Goal: Task Accomplishment & Management: Manage account settings

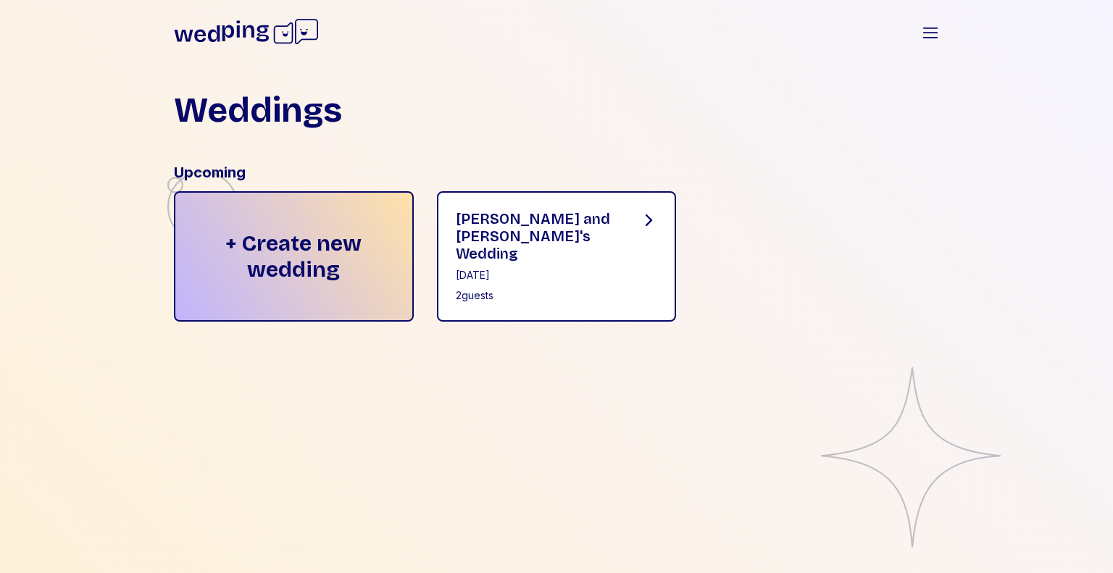
click at [555, 217] on div "[PERSON_NAME] and [PERSON_NAME]'s Wedding" at bounding box center [537, 236] width 162 height 52
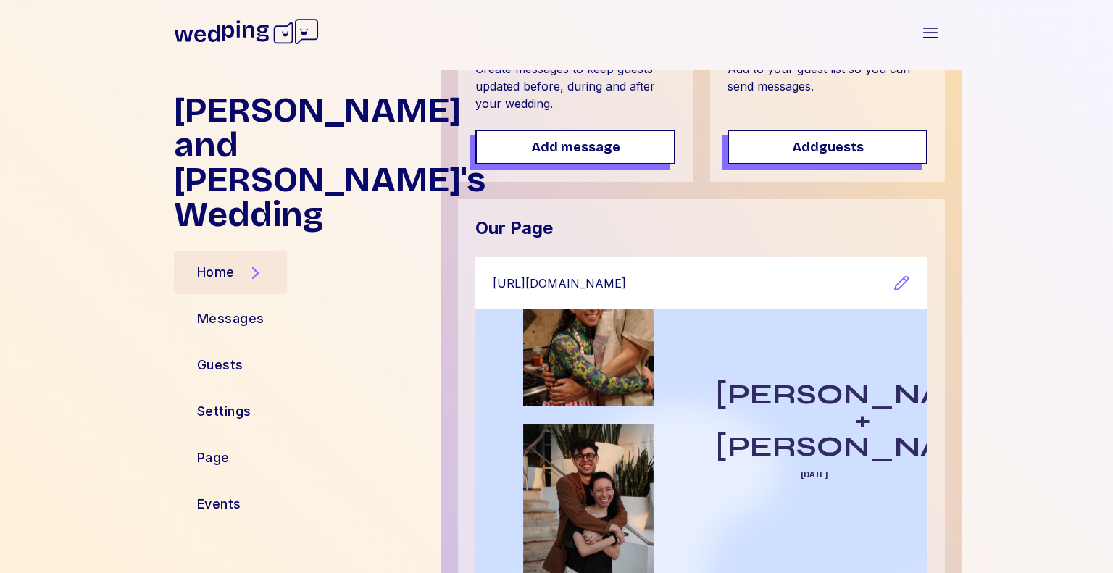
scroll to position [204, 0]
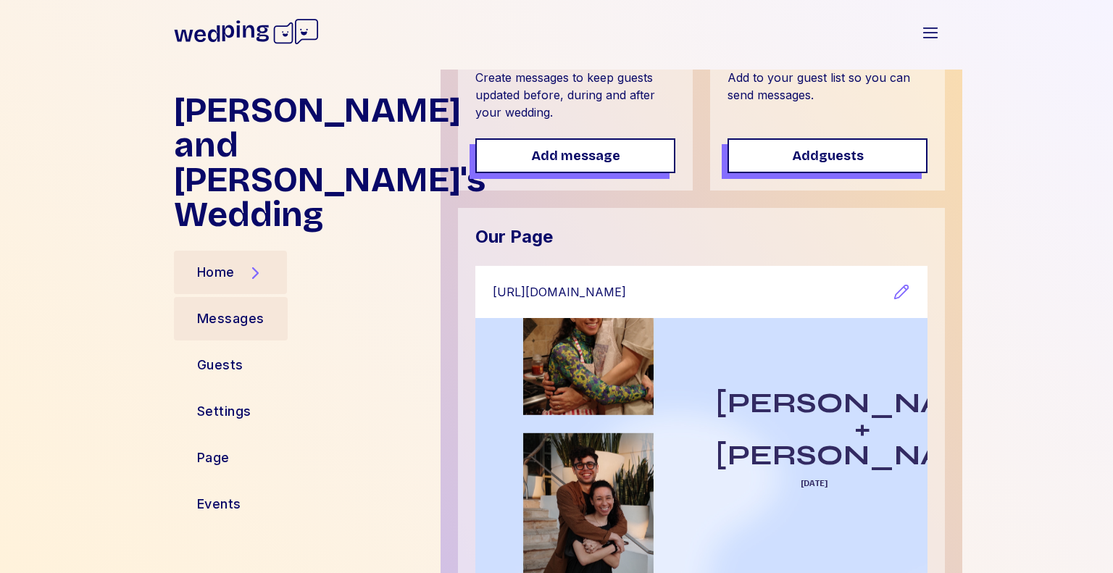
click at [267, 297] on div "Messages" at bounding box center [231, 318] width 114 height 43
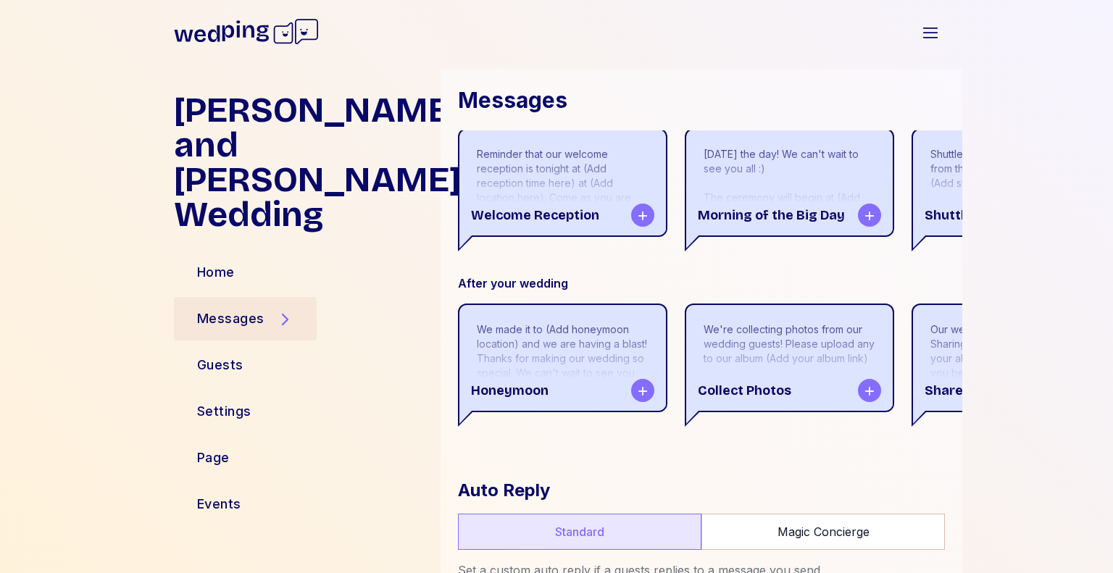
scroll to position [509, 0]
click at [248, 344] on div "Guests" at bounding box center [220, 365] width 93 height 43
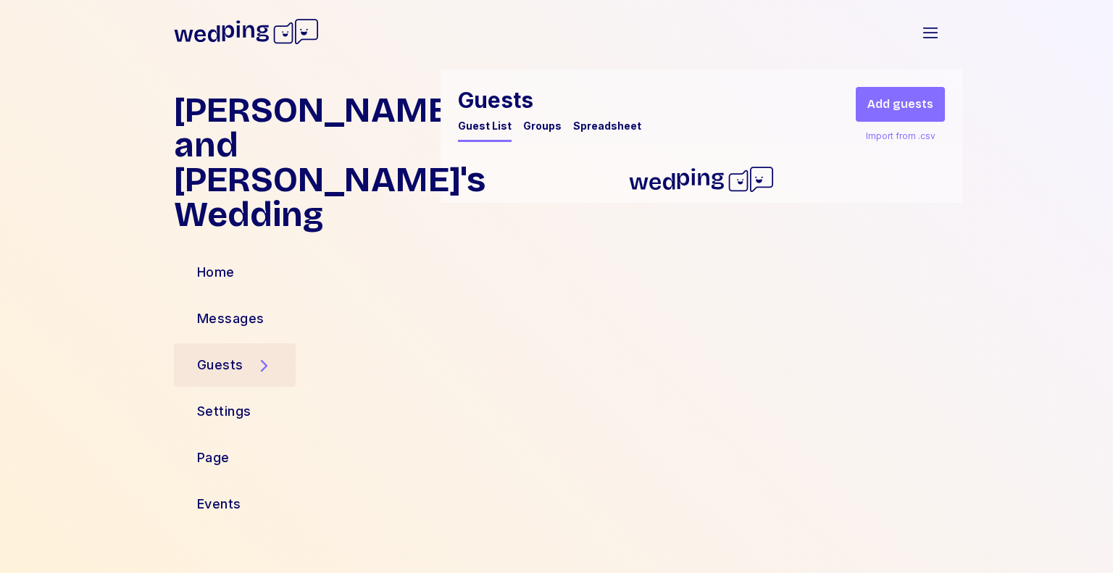
scroll to position [0, 0]
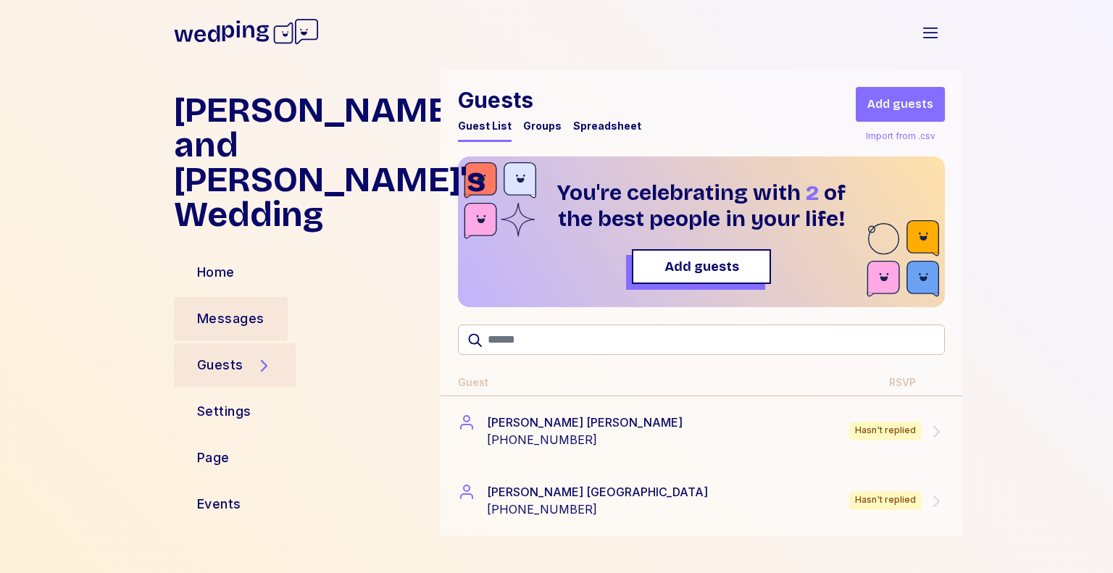
click at [236, 309] on div "Messages" at bounding box center [230, 319] width 67 height 20
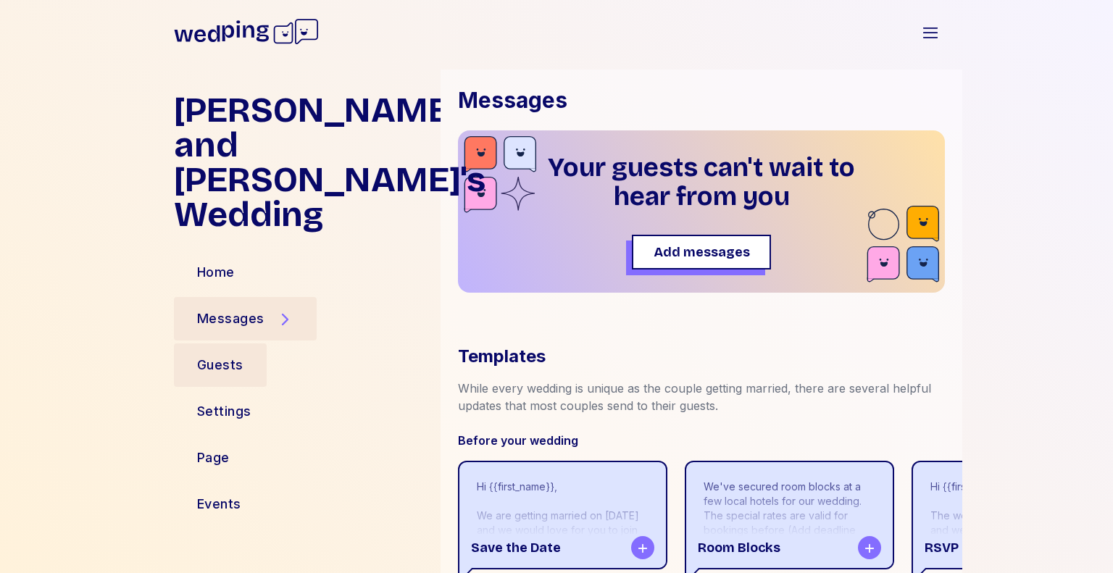
click at [234, 355] on div "Guests" at bounding box center [220, 365] width 46 height 20
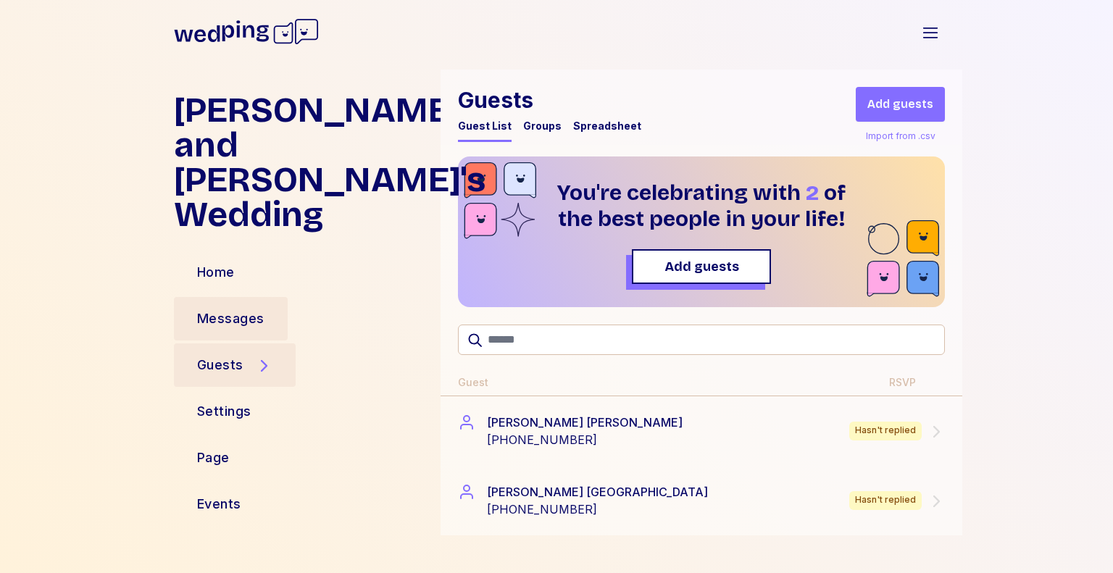
click at [209, 309] on div "Messages" at bounding box center [230, 319] width 67 height 20
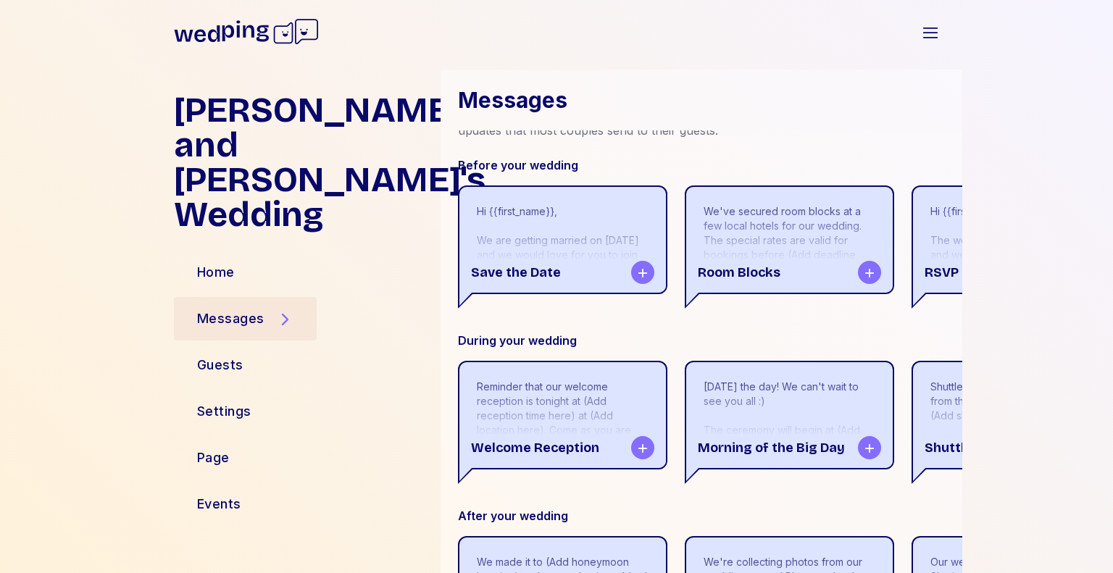
scroll to position [276, 0]
click at [206, 390] on div "Settings" at bounding box center [224, 411] width 101 height 43
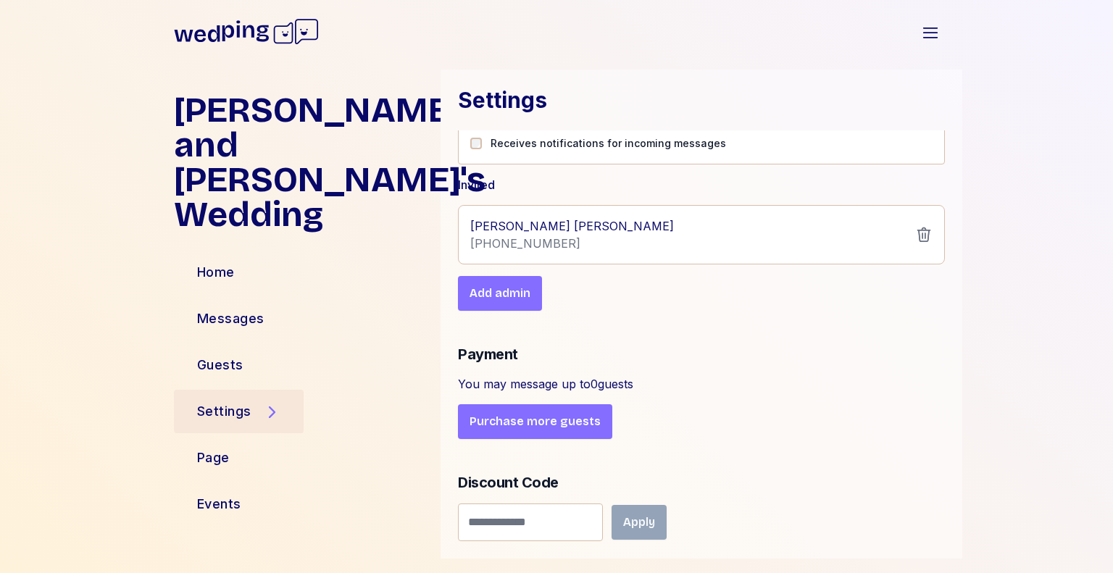
scroll to position [578, 0]
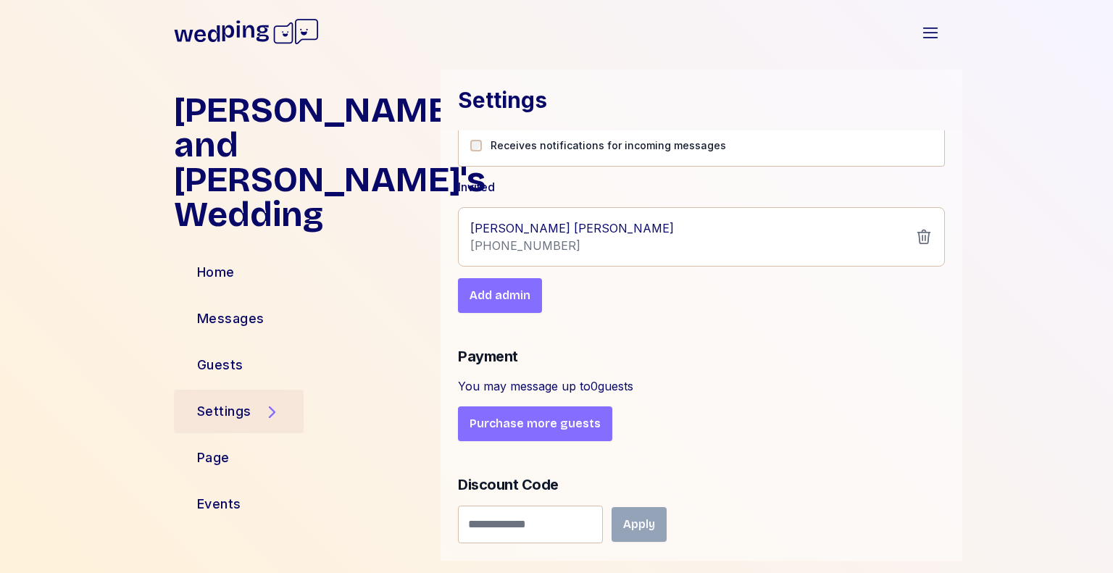
click at [526, 415] on span "Purchase more guests" at bounding box center [535, 423] width 131 height 17
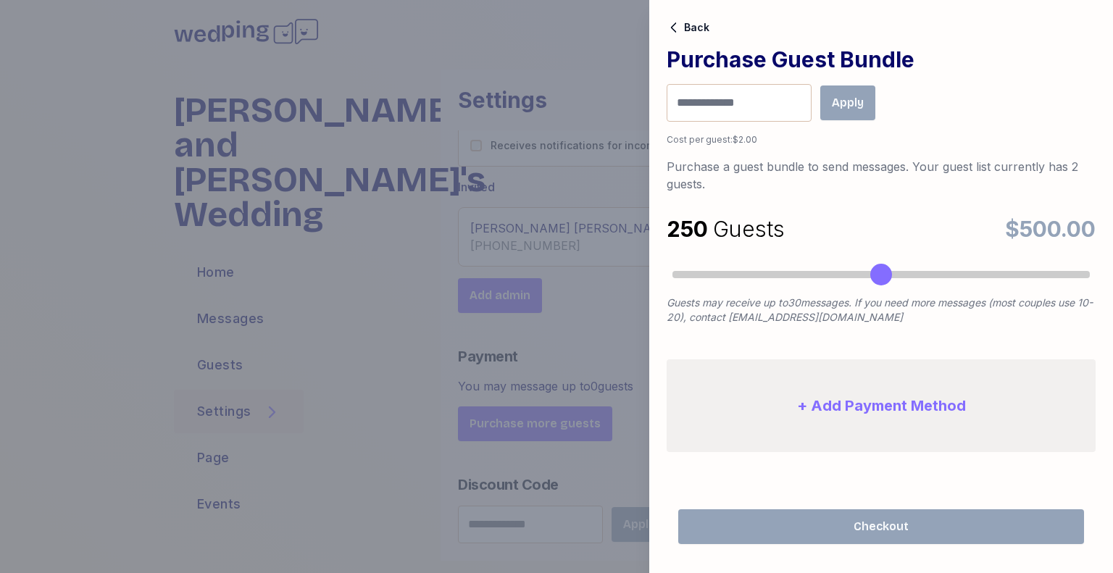
click at [884, 273] on div at bounding box center [882, 274] width 418 height 7
click at [853, 276] on div at bounding box center [882, 274] width 418 height 7
click at [834, 278] on div at bounding box center [881, 274] width 429 height 19
click at [831, 273] on div at bounding box center [882, 274] width 418 height 7
drag, startPoint x: 842, startPoint y: 280, endPoint x: 852, endPoint y: 275, distance: 11.3
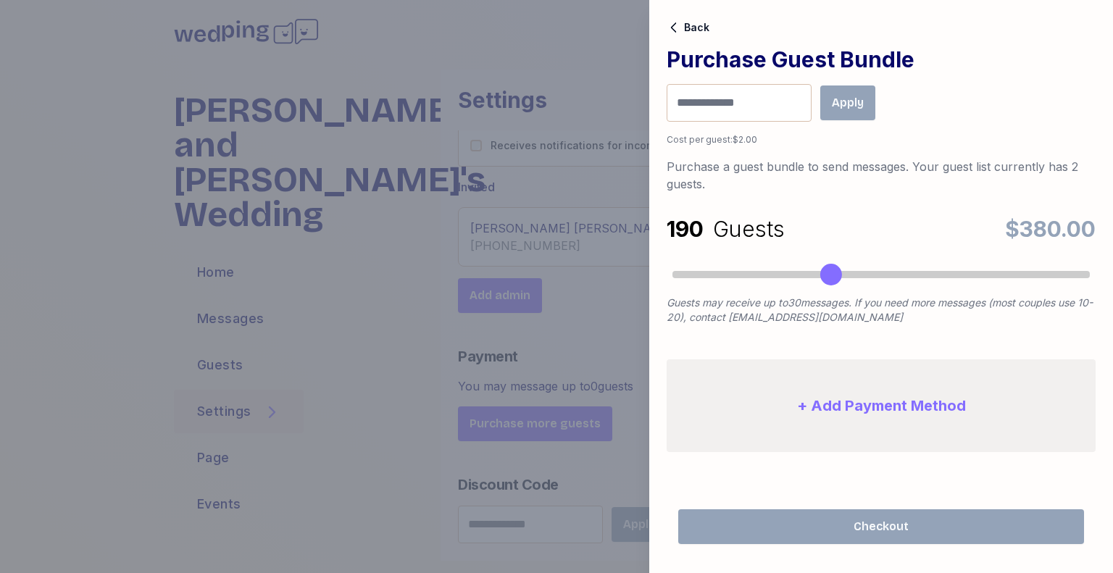
click at [852, 275] on div at bounding box center [881, 274] width 429 height 19
drag, startPoint x: 829, startPoint y: 268, endPoint x: 838, endPoint y: 267, distance: 8.7
click at [838, 267] on div "Accessibility label" at bounding box center [840, 275] width 22 height 22
